Goal: Transaction & Acquisition: Purchase product/service

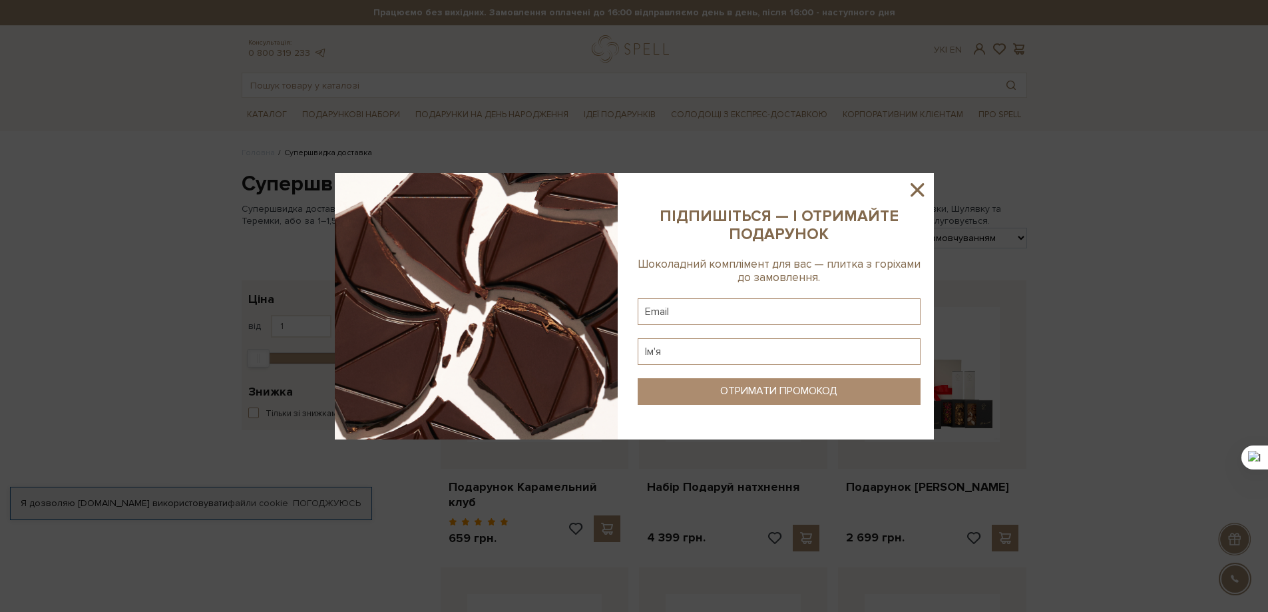
drag, startPoint x: 916, startPoint y: 190, endPoint x: 902, endPoint y: 15, distance: 175.6
click at [916, 189] on icon at bounding box center [916, 189] width 13 height 13
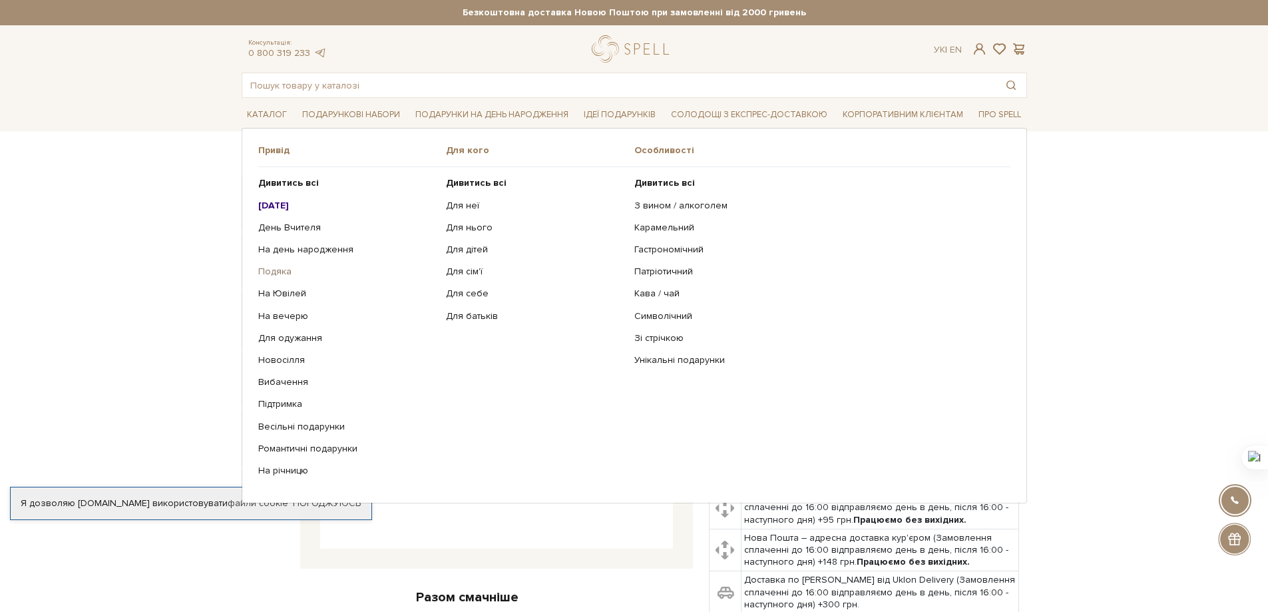
click at [268, 268] on link "Подяка" at bounding box center [347, 272] width 178 height 12
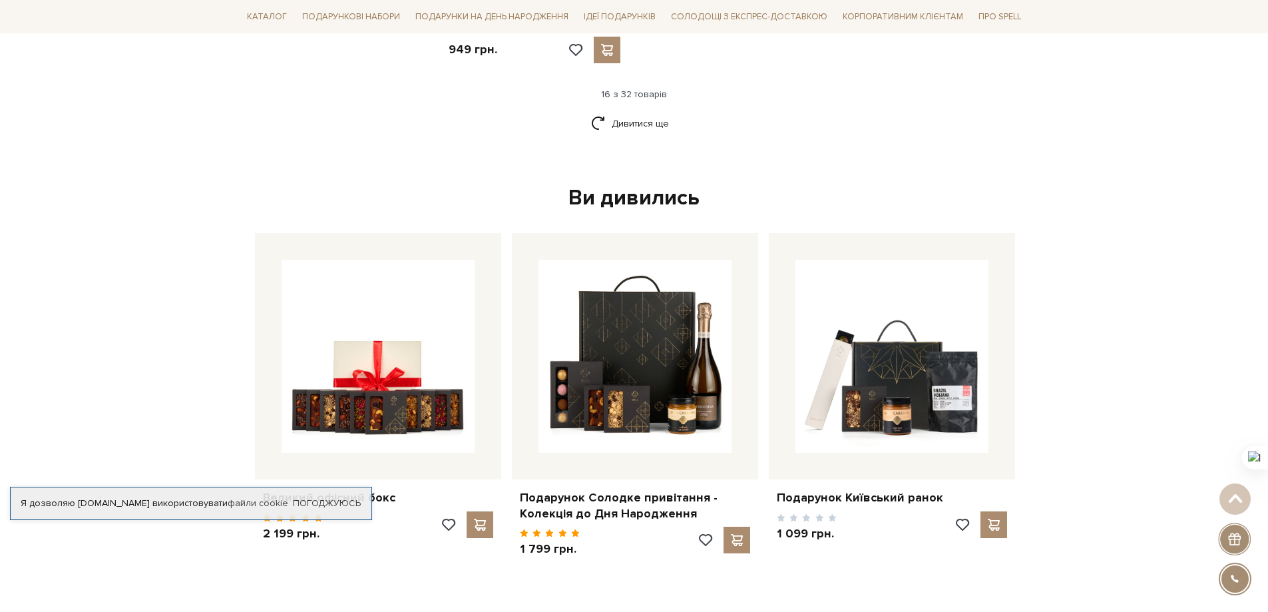
scroll to position [1952, 0]
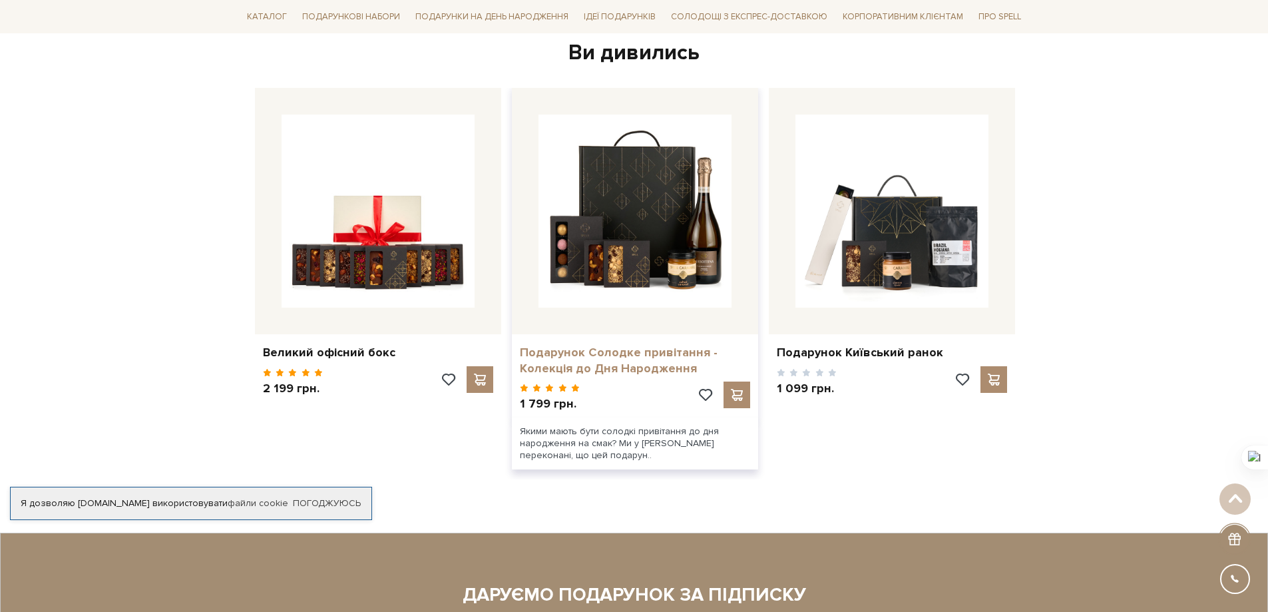
click at [598, 348] on link "Подарунок Солодке привітання - Колекція до Дня Народження" at bounding box center [635, 360] width 230 height 31
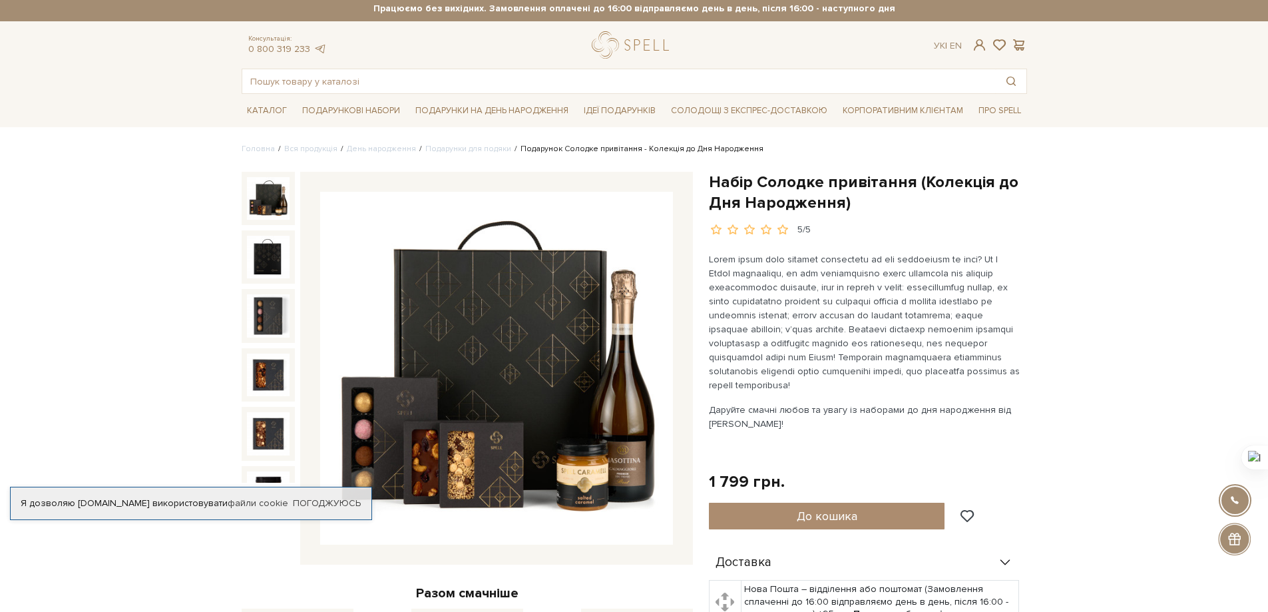
scroll to position [532, 0]
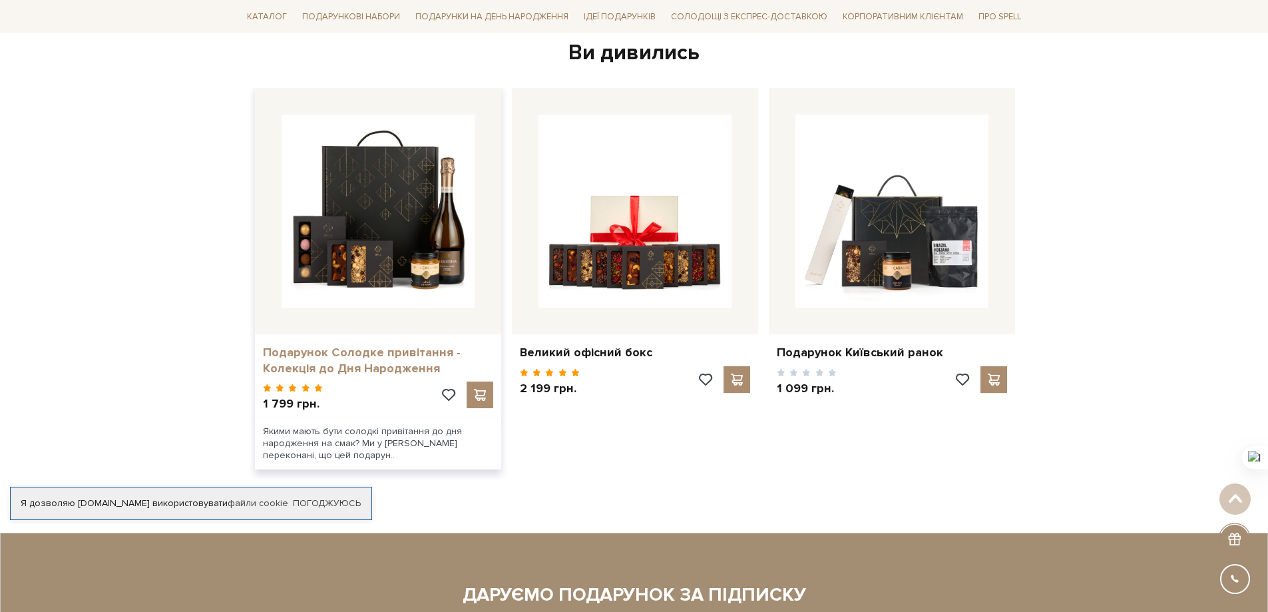
click at [375, 347] on link "Подарунок Солодке привітання - Колекція до Дня Народження" at bounding box center [378, 360] width 230 height 31
